Goal: Task Accomplishment & Management: Use online tool/utility

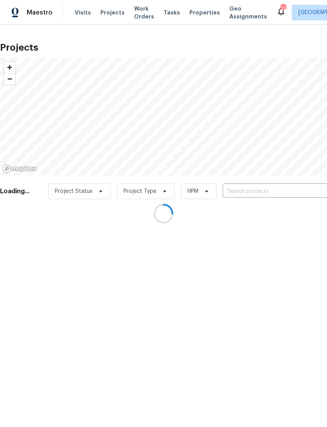
click at [174, 3] on div at bounding box center [163, 213] width 327 height 427
click at [188, 10] on div at bounding box center [163, 213] width 327 height 427
click at [192, 16] on div at bounding box center [163, 213] width 327 height 427
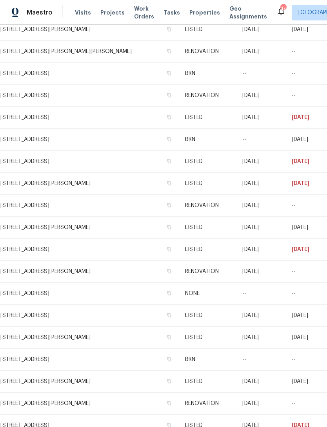
scroll to position [238, 0]
click at [103, 185] on td "[STREET_ADDRESS][PERSON_NAME]" at bounding box center [89, 183] width 179 height 22
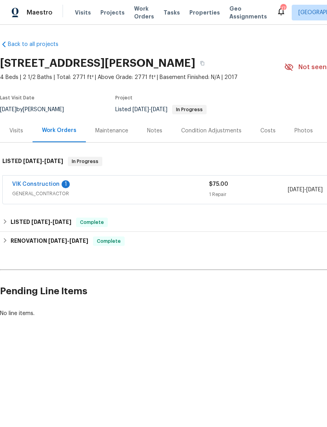
click at [32, 185] on link "VIK Construction" at bounding box center [36, 183] width 48 height 5
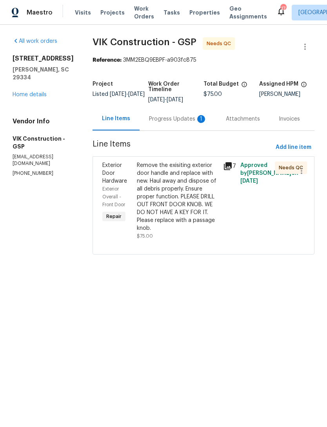
click at [209, 206] on div "Remove the exisiting exterior door handle and replace with new. Haul away and d…" at bounding box center [178, 196] width 82 height 71
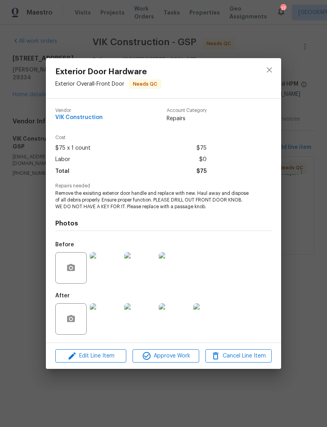
click at [106, 319] on img at bounding box center [105, 318] width 31 height 31
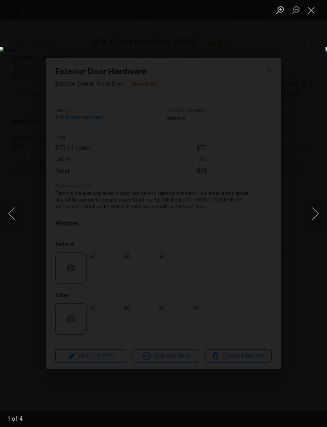
click at [313, 212] on button "Next image" at bounding box center [316, 213] width 24 height 31
click at [314, 218] on button "Next image" at bounding box center [316, 213] width 24 height 31
click at [316, 217] on button "Next image" at bounding box center [316, 213] width 24 height 31
click at [316, 216] on button "Next image" at bounding box center [316, 213] width 24 height 31
click at [308, 222] on button "Next image" at bounding box center [316, 213] width 24 height 31
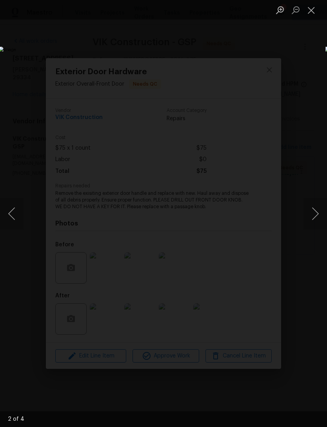
click at [310, 220] on button "Next image" at bounding box center [316, 213] width 24 height 31
click at [312, 215] on button "Next image" at bounding box center [316, 213] width 24 height 31
click at [310, 221] on button "Next image" at bounding box center [316, 213] width 24 height 31
click at [308, 13] on button "Close lightbox" at bounding box center [312, 10] width 16 height 14
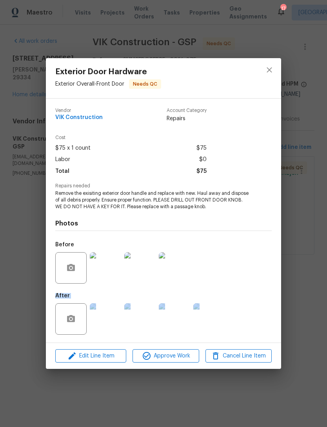
click at [243, 253] on div "Before" at bounding box center [163, 262] width 217 height 51
click at [215, 320] on img at bounding box center [209, 318] width 31 height 31
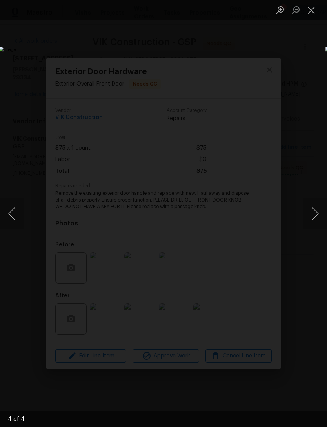
click at [310, 10] on button "Close lightbox" at bounding box center [312, 10] width 16 height 14
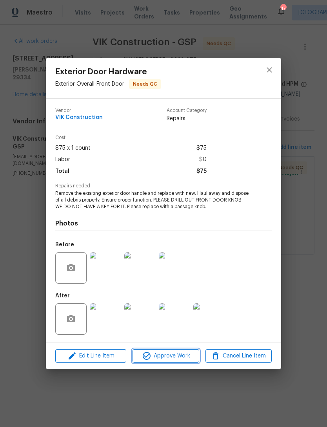
click at [182, 353] on span "Approve Work" at bounding box center [166, 356] width 62 height 10
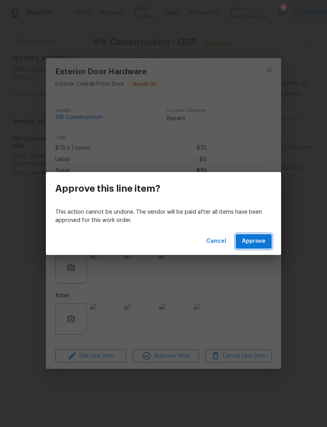
click at [264, 241] on span "Approve" at bounding box center [254, 241] width 24 height 10
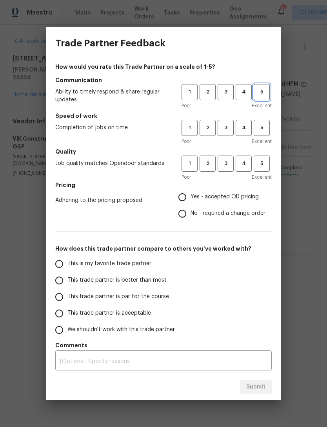
click at [262, 92] on span "5" at bounding box center [262, 92] width 15 height 9
click at [261, 131] on span "5" at bounding box center [262, 127] width 15 height 9
click at [259, 165] on span "5" at bounding box center [262, 163] width 15 height 9
click at [187, 193] on input "Yes - accepted OD pricing" at bounding box center [182, 197] width 16 height 16
radio input "true"
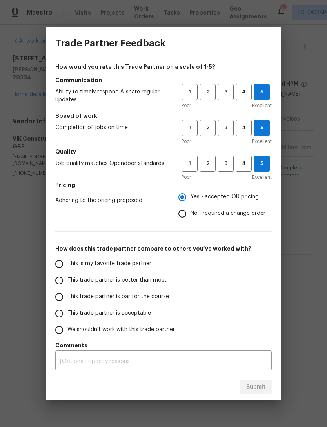
click at [61, 298] on input "This trade partner is par for the course" at bounding box center [59, 297] width 16 height 16
click at [266, 389] on button "Submit" at bounding box center [256, 387] width 32 height 15
radio input "true"
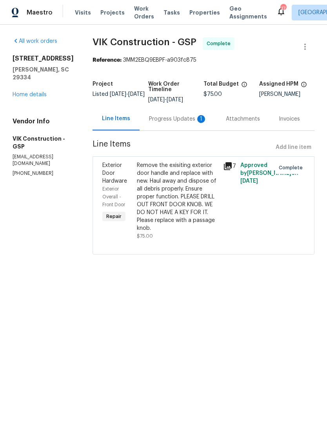
radio input "false"
